Goal: Navigation & Orientation: Find specific page/section

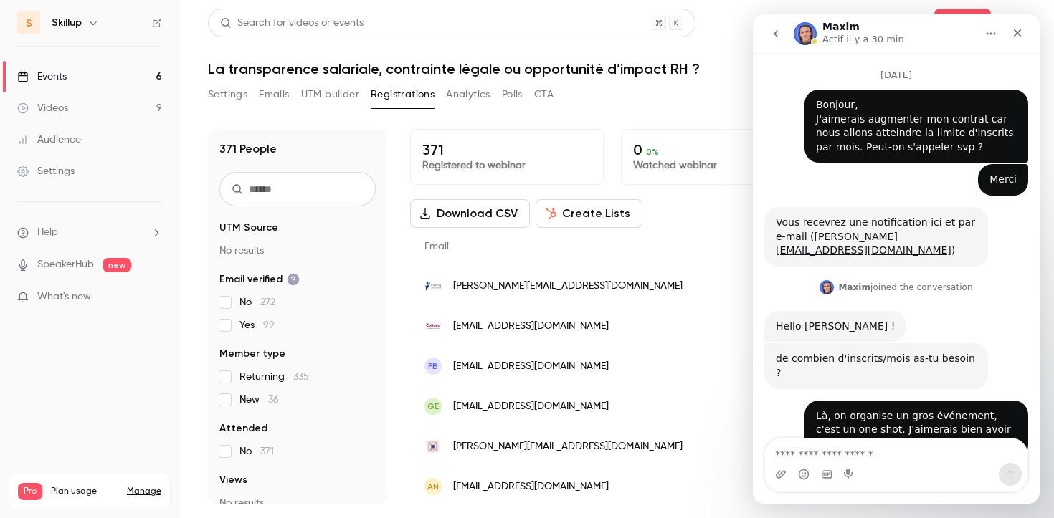
scroll to position [3206, 0]
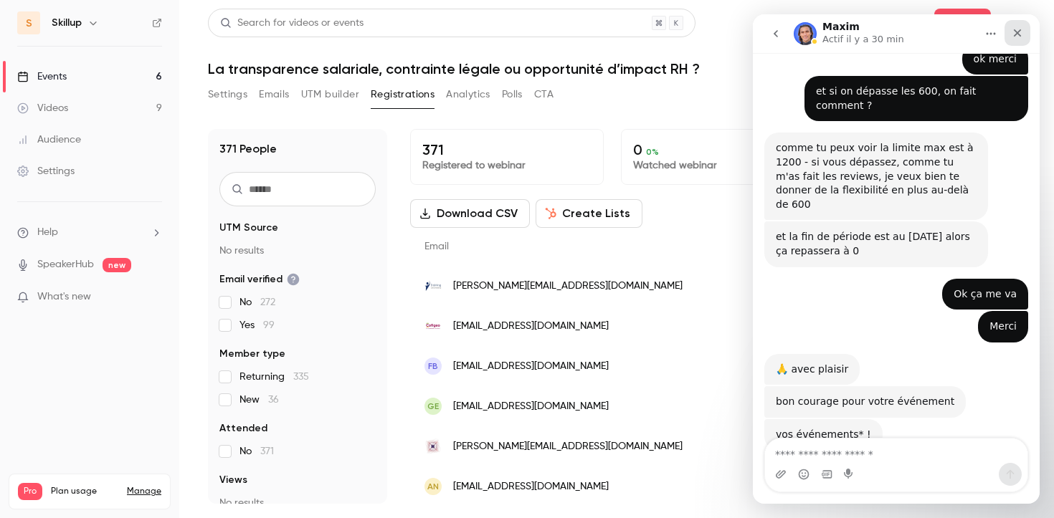
click at [1014, 32] on icon "Fermer" at bounding box center [1016, 32] width 11 height 11
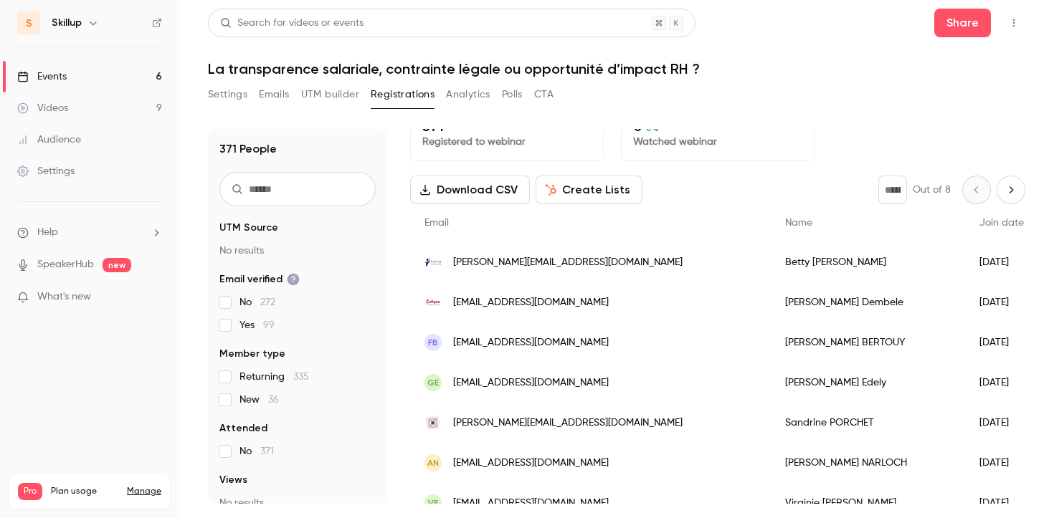
scroll to position [0, 0]
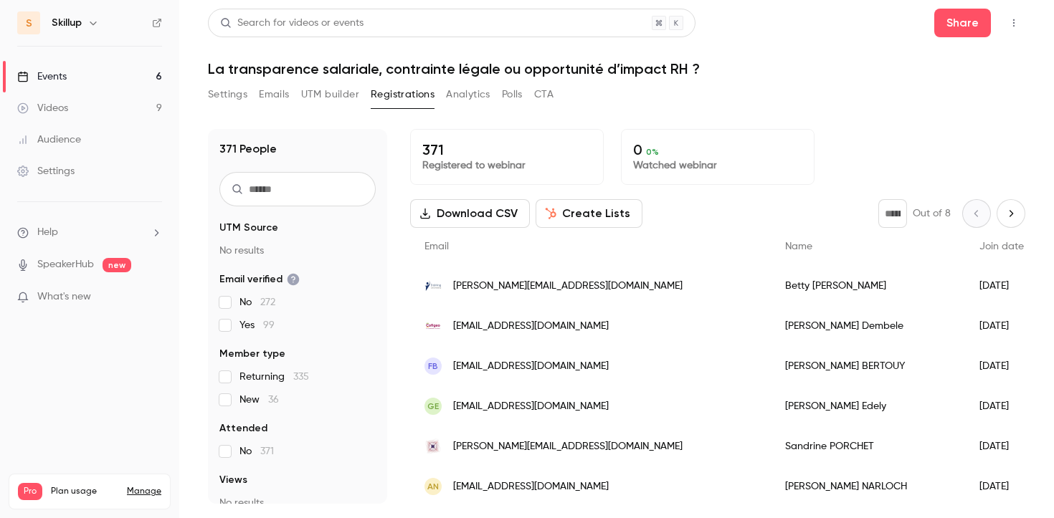
click at [112, 72] on link "Events 6" at bounding box center [89, 77] width 179 height 32
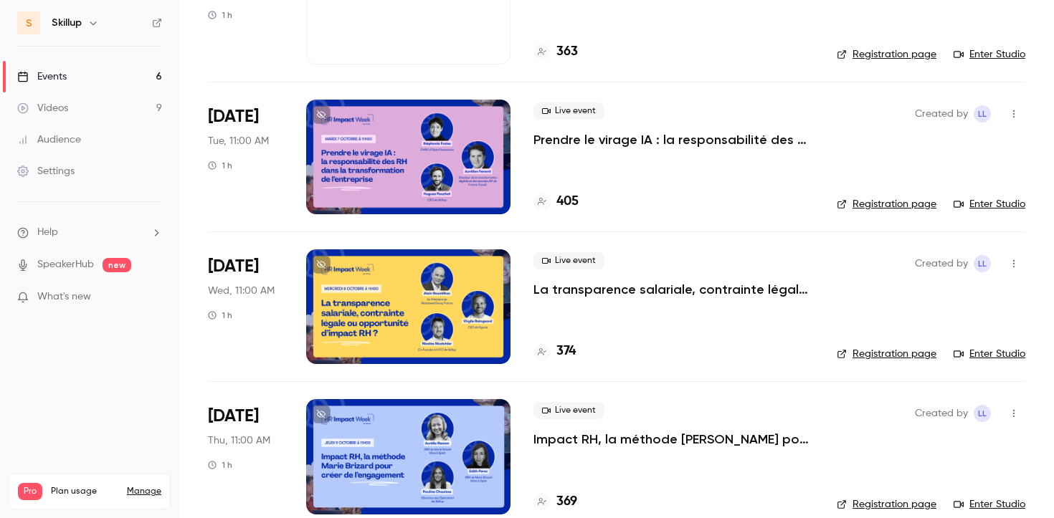
scroll to position [313, 0]
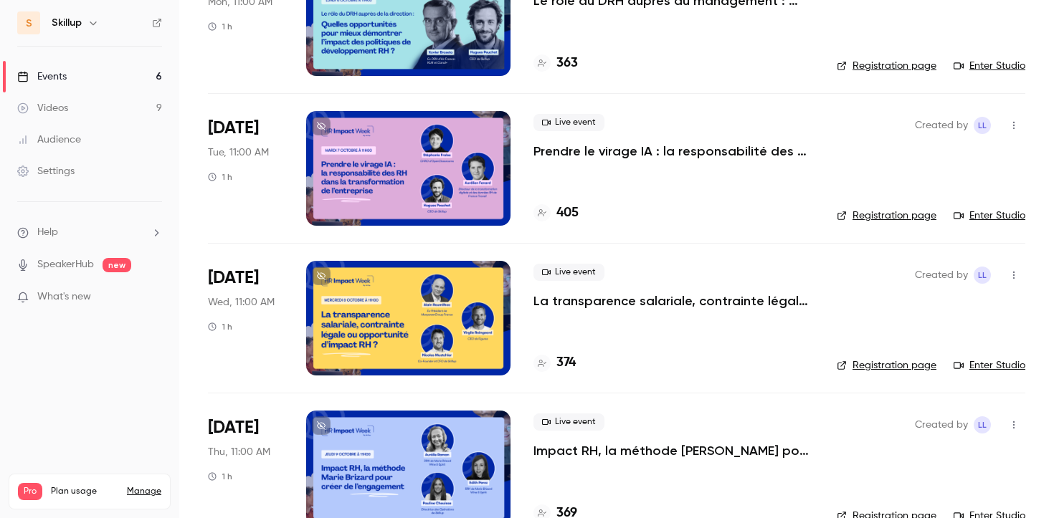
click at [568, 214] on h4 "405" at bounding box center [567, 213] width 22 height 19
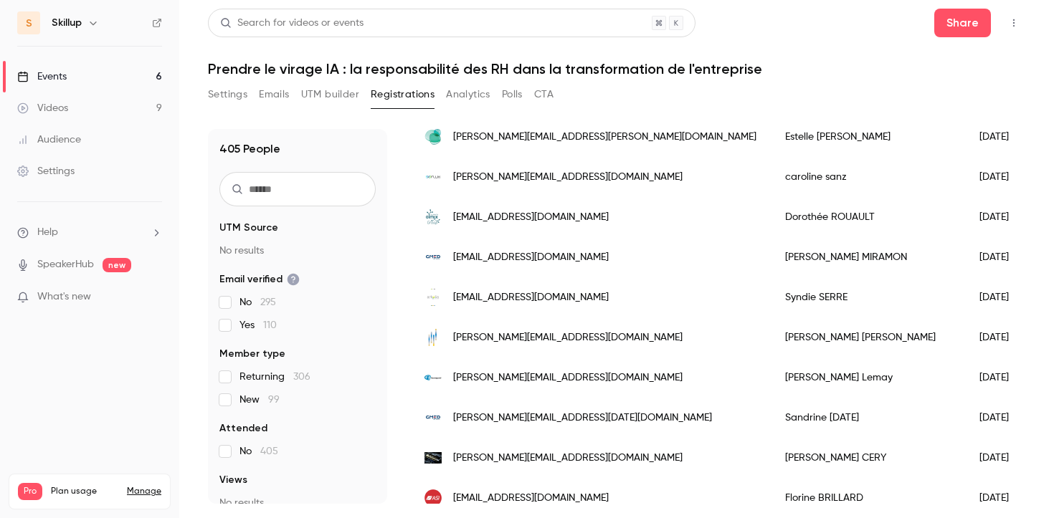
scroll to position [1769, 0]
